Goal: Task Accomplishment & Management: Use online tool/utility

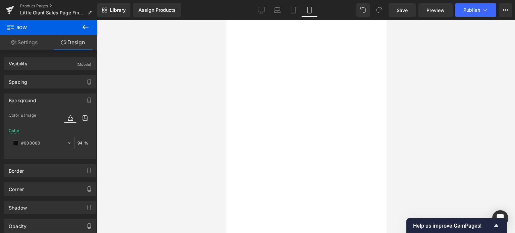
click at [402, 8] on span "Save" at bounding box center [402, 10] width 11 height 7
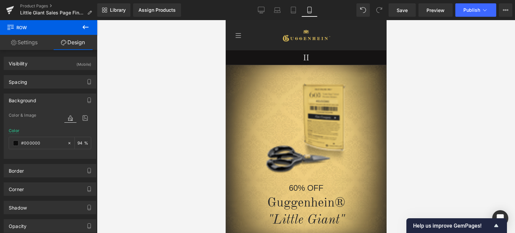
drag, startPoint x: 384, startPoint y: 34, endPoint x: 626, endPoint y: 47, distance: 242.8
click at [404, 10] on span "Save" at bounding box center [402, 10] width 11 height 7
click at [34, 6] on link "Product Pages" at bounding box center [58, 5] width 77 height 5
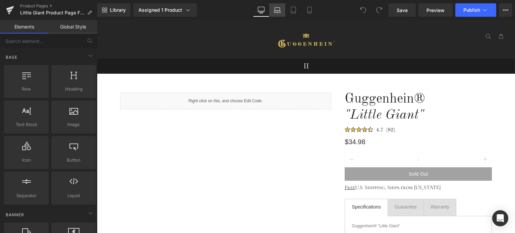
click at [278, 11] on icon at bounding box center [277, 12] width 6 height 2
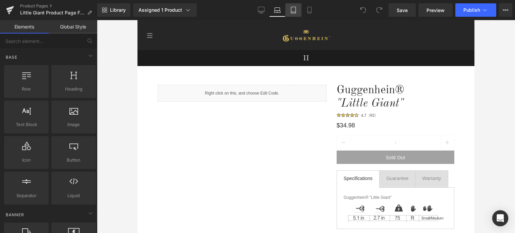
click at [295, 12] on icon at bounding box center [293, 10] width 7 height 7
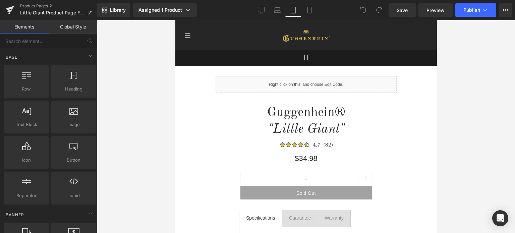
scroll to position [30, 0]
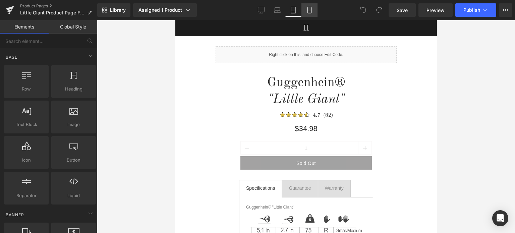
click at [311, 11] on icon at bounding box center [309, 10] width 7 height 7
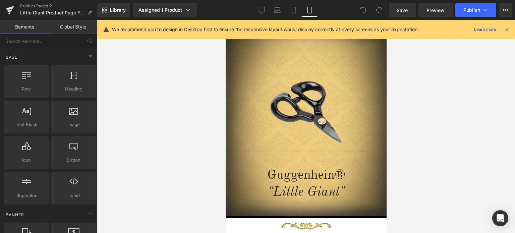
click at [507, 29] on icon at bounding box center [507, 29] width 6 height 6
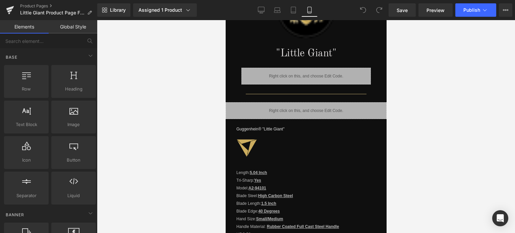
drag, startPoint x: 384, startPoint y: 39, endPoint x: 612, endPoint y: 138, distance: 248.6
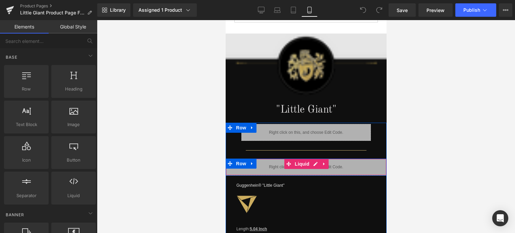
scroll to position [492, 0]
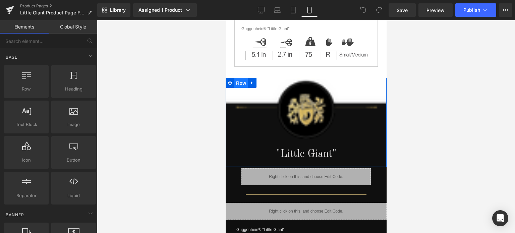
click at [238, 78] on span "Row" at bounding box center [240, 83] width 13 height 10
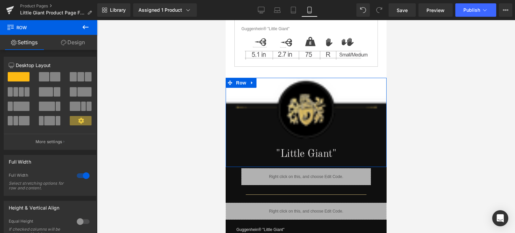
click at [79, 44] on link "Design" at bounding box center [73, 42] width 49 height 15
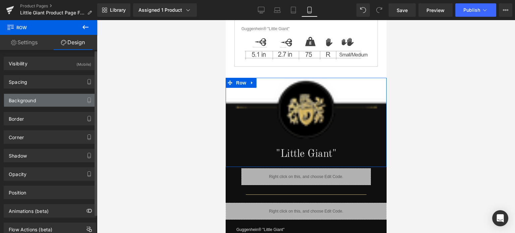
click at [41, 101] on div "Background" at bounding box center [50, 100] width 92 height 13
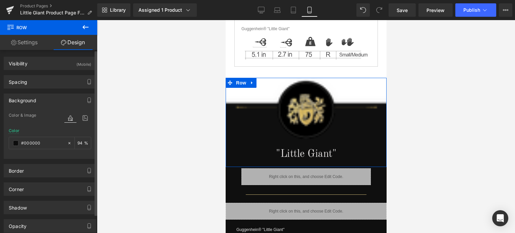
click at [39, 100] on div "Background" at bounding box center [50, 100] width 92 height 13
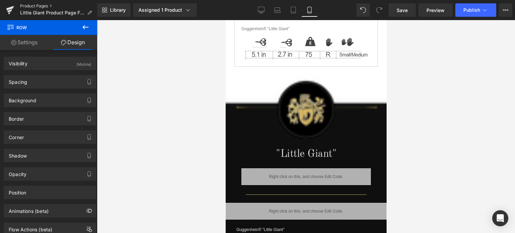
click at [40, 5] on link "Product Pages" at bounding box center [58, 5] width 77 height 5
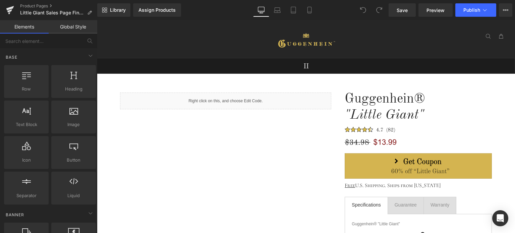
click at [279, 13] on icon at bounding box center [277, 10] width 7 height 7
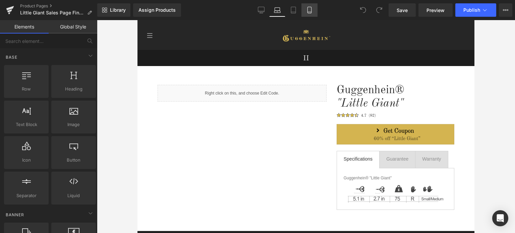
click at [310, 12] on icon at bounding box center [309, 10] width 7 height 7
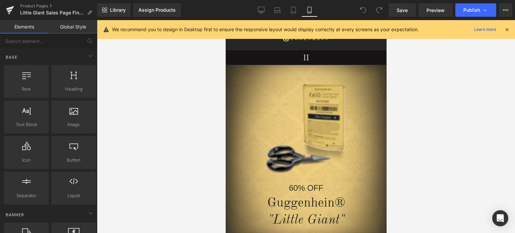
scroll to position [30, 0]
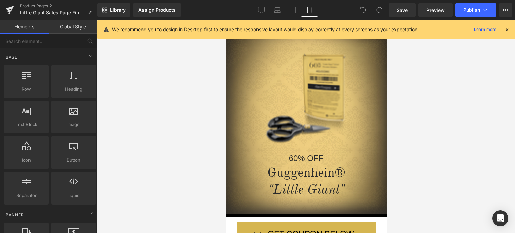
click at [508, 27] on icon at bounding box center [507, 29] width 6 height 6
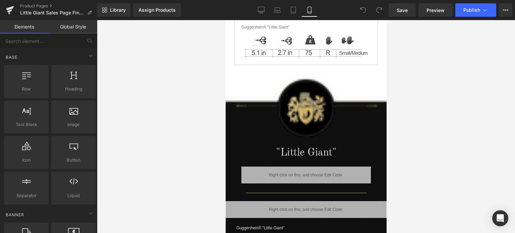
scroll to position [533, 0]
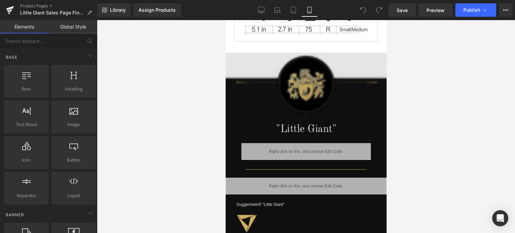
click at [241, 69] on img at bounding box center [305, 87] width 161 height 69
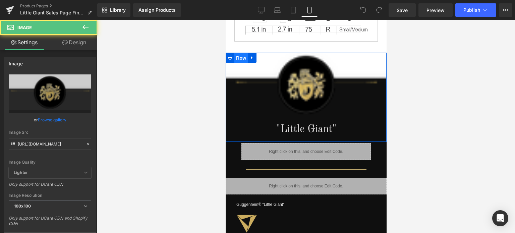
click at [238, 53] on span "Row" at bounding box center [240, 58] width 13 height 10
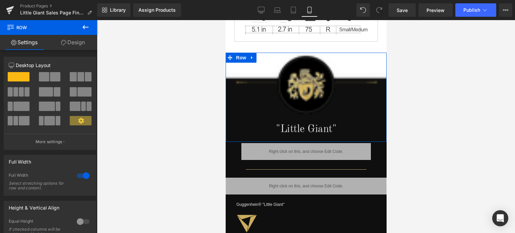
drag, startPoint x: 75, startPoint y: 44, endPoint x: 42, endPoint y: 104, distance: 68.3
click at [75, 44] on link "Design" at bounding box center [73, 42] width 49 height 15
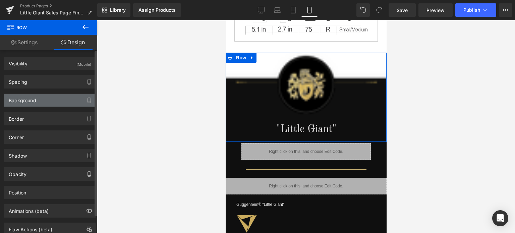
click at [42, 103] on div "Background" at bounding box center [50, 100] width 92 height 13
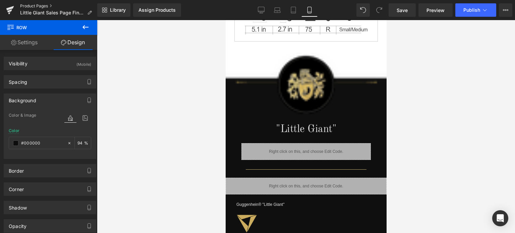
click at [39, 6] on link "Product Pages" at bounding box center [58, 5] width 77 height 5
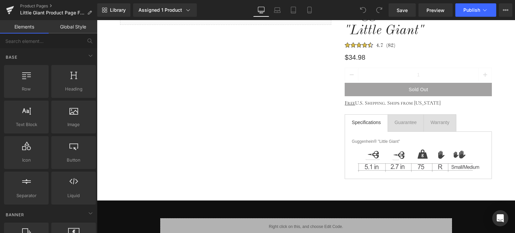
scroll to position [34, 0]
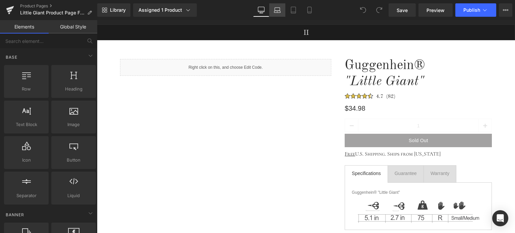
click at [277, 11] on icon at bounding box center [277, 10] width 7 height 7
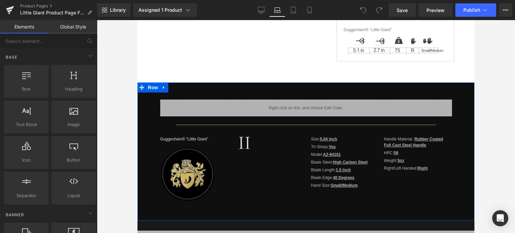
scroll to position [0, 0]
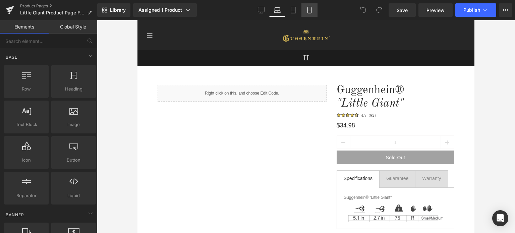
click at [308, 13] on icon at bounding box center [309, 10] width 7 height 7
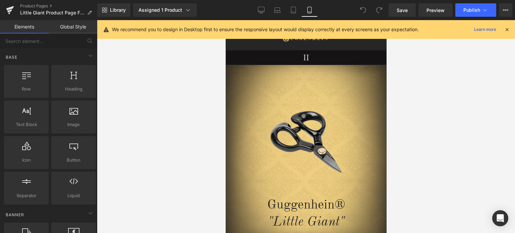
scroll to position [30, 0]
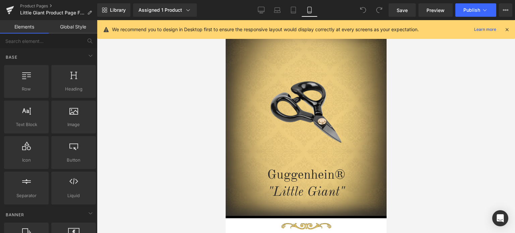
click at [507, 28] on icon at bounding box center [507, 29] width 6 height 6
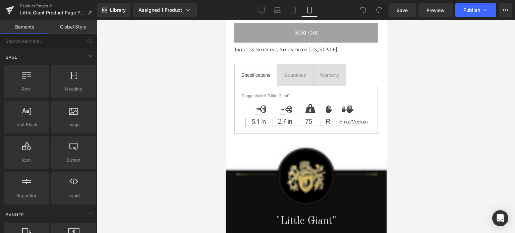
scroll to position [499, 0]
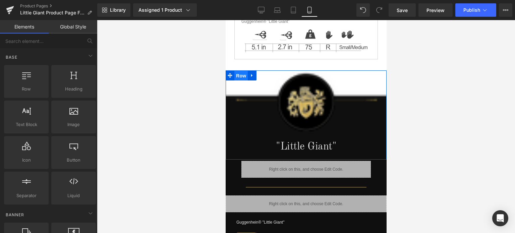
click at [238, 74] on span "Row" at bounding box center [240, 76] width 13 height 10
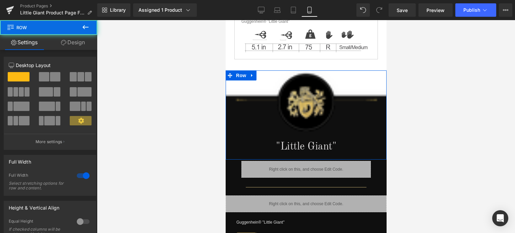
click at [71, 39] on link "Design" at bounding box center [73, 42] width 49 height 15
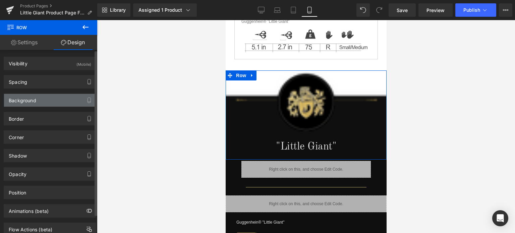
click at [38, 100] on div "Background" at bounding box center [50, 100] width 92 height 13
type input "#000000"
type input "94"
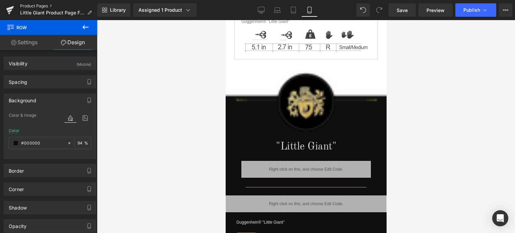
click at [40, 6] on link "Product Pages" at bounding box center [58, 5] width 77 height 5
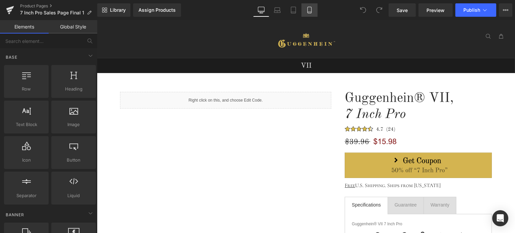
click at [309, 10] on icon at bounding box center [309, 10] width 7 height 7
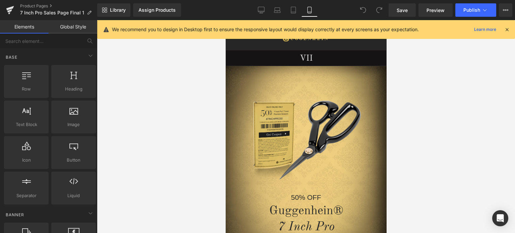
click at [508, 29] on icon at bounding box center [507, 29] width 6 height 6
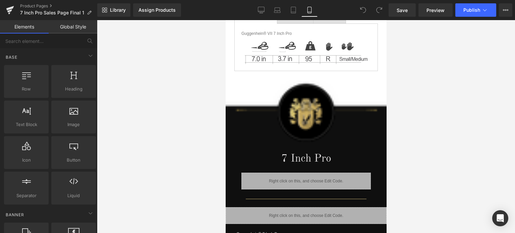
scroll to position [503, 0]
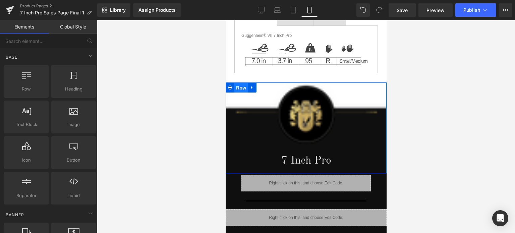
click at [237, 83] on span "Row" at bounding box center [240, 88] width 13 height 10
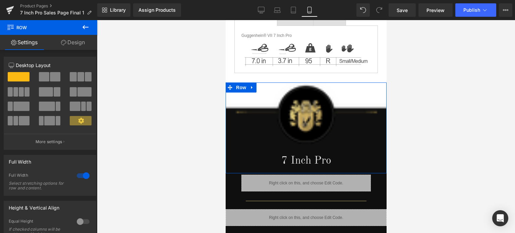
drag, startPoint x: 78, startPoint y: 46, endPoint x: 38, endPoint y: 108, distance: 74.7
click at [78, 46] on link "Design" at bounding box center [73, 42] width 49 height 15
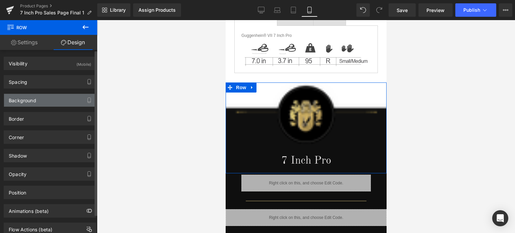
type input "#000000"
type input "94"
click at [39, 99] on div "Background" at bounding box center [50, 100] width 92 height 13
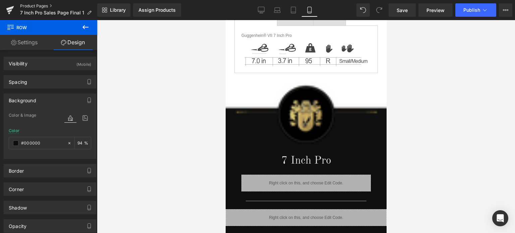
click at [38, 7] on link "Product Pages" at bounding box center [58, 5] width 77 height 5
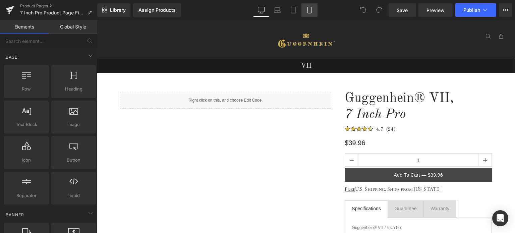
click at [310, 10] on icon at bounding box center [309, 10] width 7 height 7
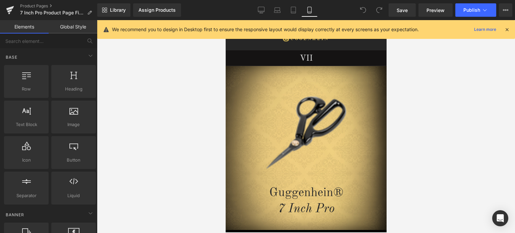
click at [506, 30] on icon at bounding box center [507, 29] width 6 height 6
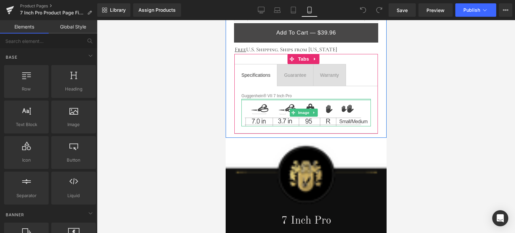
scroll to position [503, 0]
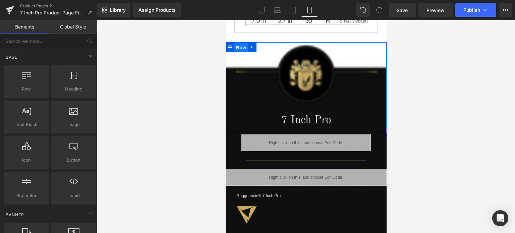
click at [239, 44] on span "Row" at bounding box center [240, 48] width 13 height 10
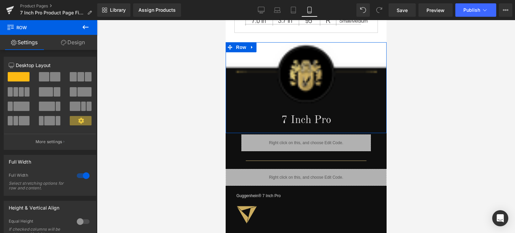
click at [68, 42] on link "Design" at bounding box center [73, 42] width 49 height 15
click at [0, 0] on div "Background" at bounding box center [0, 0] width 0 height 0
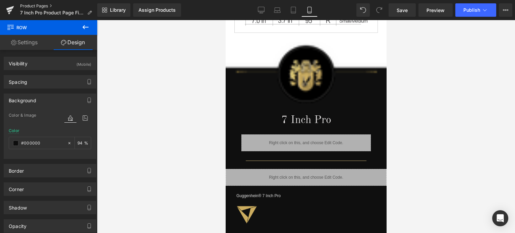
click at [35, 6] on link "Product Pages" at bounding box center [58, 5] width 77 height 5
